Goal: Information Seeking & Learning: Find specific fact

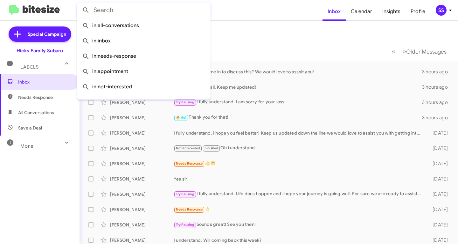
click at [162, 7] on input "text" at bounding box center [144, 10] width 134 height 15
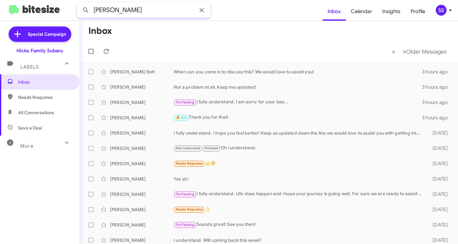
type input "[PERSON_NAME]"
click at [80, 4] on button at bounding box center [86, 10] width 13 height 13
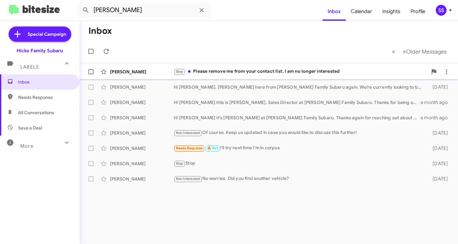
click at [237, 67] on div "[PERSON_NAME] Stop Please remove me from your contact list. I am no longer inte…" at bounding box center [269, 71] width 369 height 13
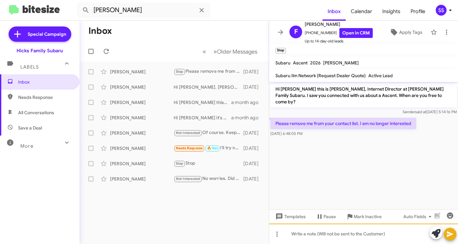
click at [323, 240] on div at bounding box center [363, 233] width 189 height 20
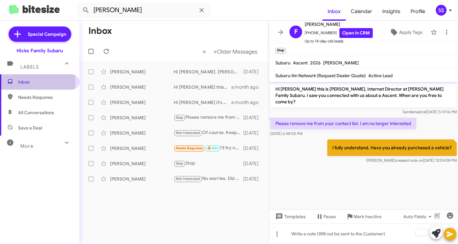
click at [12, 81] on icon at bounding box center [10, 81] width 6 height 6
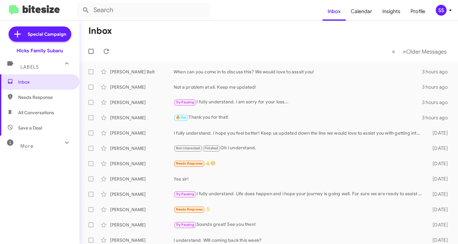
click at [49, 130] on span "Save a Deal" at bounding box center [40, 127] width 80 height 15
type input "in:not-interested"
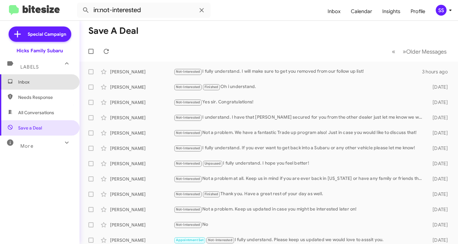
click at [39, 81] on span "Inbox" at bounding box center [45, 82] width 54 height 6
